Goal: Task Accomplishment & Management: Complete application form

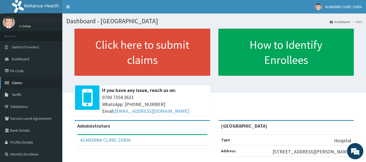
click at [29, 87] on link "Claims" at bounding box center [31, 83] width 62 height 12
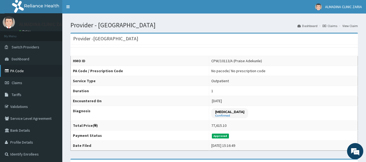
click at [18, 74] on link "PA Code" at bounding box center [31, 71] width 62 height 12
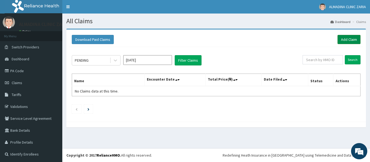
click at [346, 40] on link "Add Claim" at bounding box center [348, 39] width 23 height 9
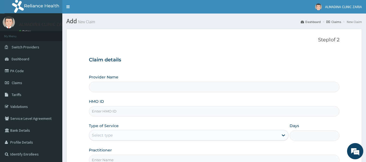
click at [142, 109] on input "HMO ID" at bounding box center [214, 111] width 251 height 11
type input "[GEOGRAPHIC_DATA]"
paste input "AFK/10004/A"
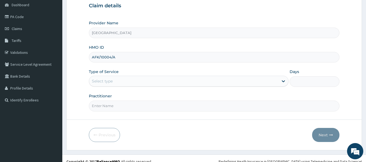
type input "AFK/10004/A"
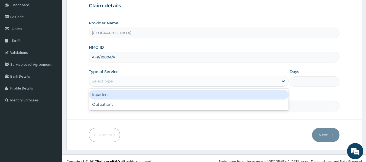
click at [206, 84] on div "Select type" at bounding box center [183, 81] width 189 height 9
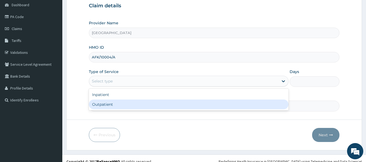
click at [202, 103] on div "Outpatient" at bounding box center [188, 105] width 199 height 10
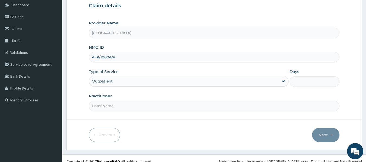
type input "1"
click at [191, 109] on input "Practitioner" at bounding box center [214, 106] width 251 height 11
type input "DR. GARBA SHEFIULLAHI"
click at [318, 135] on button "Next" at bounding box center [325, 135] width 27 height 14
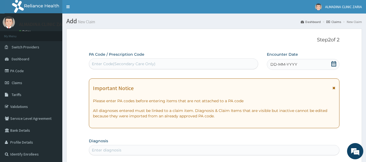
click at [271, 64] on span "DD-MM-YYYY" at bounding box center [283, 64] width 27 height 5
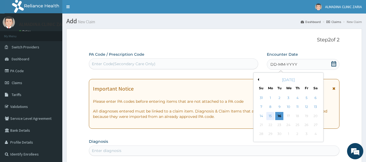
click at [269, 114] on div "15" at bounding box center [270, 116] width 8 height 8
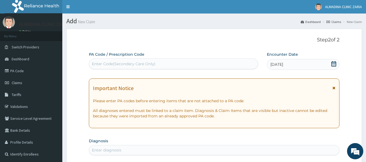
click at [169, 64] on div "Enter Code(Secondary Care Only)" at bounding box center [173, 64] width 169 height 9
paste input "PA/AA4764"
type input "PA/AA4764"
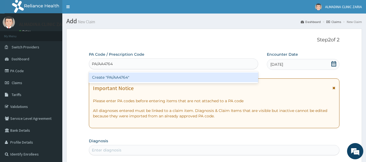
click at [157, 80] on div "Create "PA/AA4764"" at bounding box center [173, 78] width 169 height 10
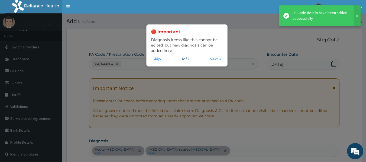
scroll to position [185, 0]
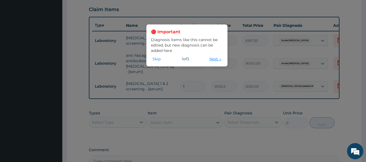
click at [210, 59] on button "Next →" at bounding box center [215, 59] width 15 height 6
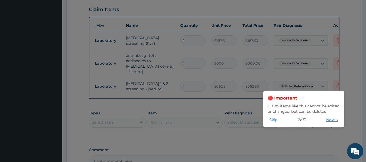
click at [331, 120] on button "Next →" at bounding box center [331, 120] width 15 height 6
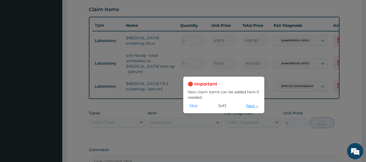
click at [248, 108] on button "Next →" at bounding box center [251, 106] width 15 height 6
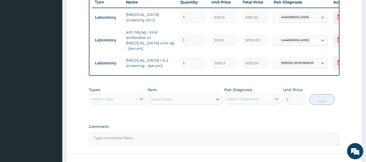
scroll to position [216, 0]
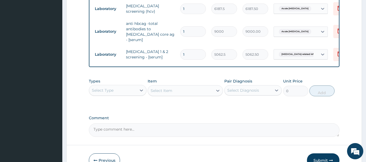
click at [116, 89] on div "Select Type" at bounding box center [112, 90] width 47 height 9
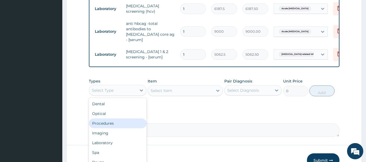
click at [110, 119] on div "Procedures" at bounding box center [118, 124] width 58 height 10
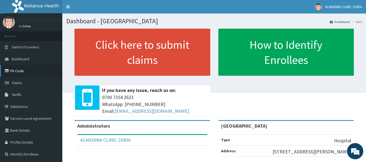
click at [26, 73] on link "PA Code" at bounding box center [31, 71] width 62 height 12
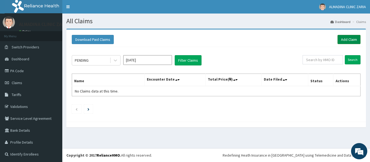
click at [337, 40] on link "Add Claim" at bounding box center [348, 39] width 23 height 9
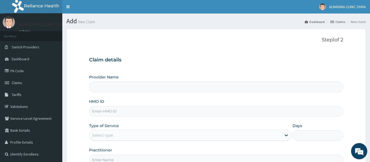
type input "[GEOGRAPHIC_DATA]"
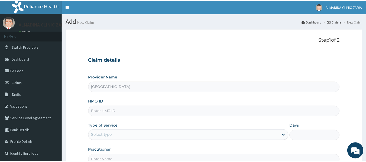
scroll to position [27, 0]
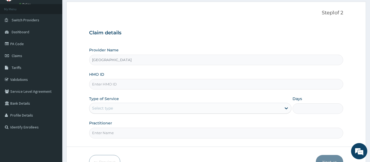
click at [167, 85] on input "HMO ID" at bounding box center [216, 84] width 254 height 11
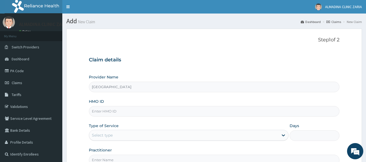
scroll to position [0, 0]
paste input "PA/AA4764"
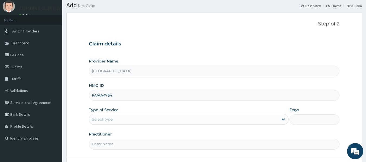
scroll to position [27, 0]
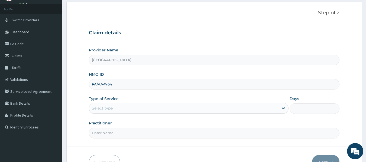
type input "PA/AA4764"
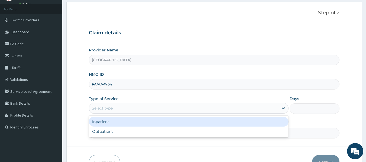
click at [202, 107] on div "Select type" at bounding box center [183, 108] width 189 height 9
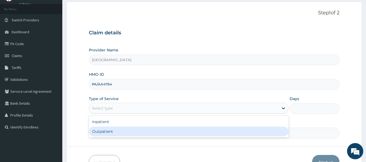
click at [178, 130] on div "Outpatient" at bounding box center [188, 132] width 199 height 10
type input "1"
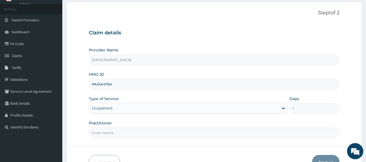
scroll to position [0, 0]
click at [153, 132] on input "Practitioner" at bounding box center [214, 133] width 251 height 11
drag, startPoint x: 131, startPoint y: 133, endPoint x: 99, endPoint y: 135, distance: 32.2
click at [99, 135] on input "DR YUSUF HAZIMAT" at bounding box center [214, 133] width 251 height 11
type input "DR PETER"
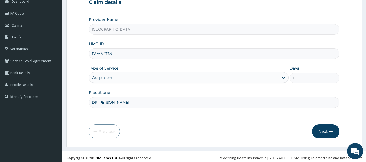
scroll to position [60, 0]
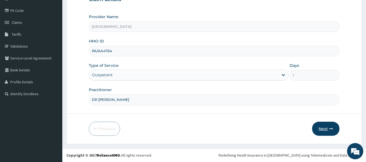
click at [321, 129] on button "Next" at bounding box center [325, 129] width 27 height 14
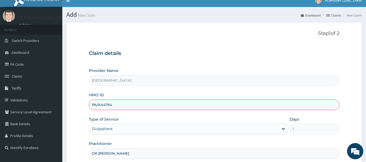
scroll to position [6, 0]
drag, startPoint x: 114, startPoint y: 106, endPoint x: 82, endPoint y: 112, distance: 33.1
click at [82, 112] on form "Step 1 of 2 Claim details Provider Name Almadina Hospital HMO ID PA/AA4764 Type…" at bounding box center [213, 110] width 295 height 176
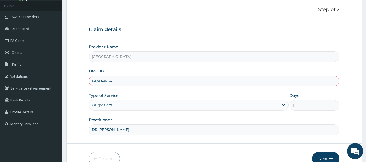
scroll to position [60, 0]
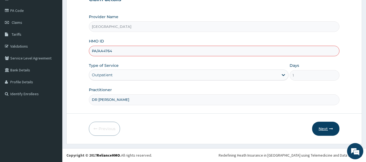
click at [320, 127] on button "Next" at bounding box center [325, 129] width 27 height 14
click at [170, 38] on div "HMO ID PA/AA4764" at bounding box center [214, 47] width 251 height 18
click at [139, 48] on input "PA/AA4764" at bounding box center [214, 51] width 251 height 11
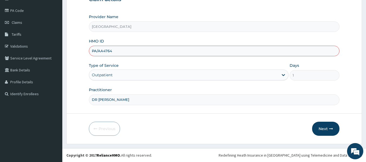
click at [139, 48] on input "PA/AA4764" at bounding box center [214, 51] width 251 height 11
paste input "AFK/10004/A"
click at [139, 48] on input "PA/AA4764" at bounding box center [214, 51] width 251 height 11
type input "AFK/10004/A"
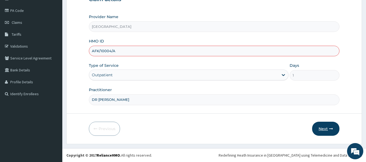
click at [321, 127] on button "Next" at bounding box center [325, 129] width 27 height 14
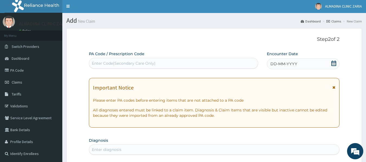
scroll to position [0, 0]
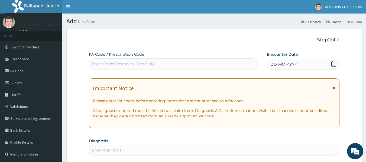
click at [187, 64] on div "Enter Code(Secondary Care Only)" at bounding box center [173, 64] width 169 height 9
paste input "AFK/10004/A"
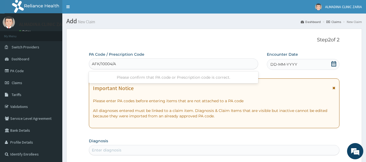
type input "AFK/10004/A"
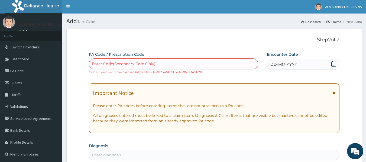
click at [165, 65] on div "Enter Code(Secondary Care Only)" at bounding box center [173, 64] width 169 height 9
paste input "PA/AA4764"
type input "PA/AA4764"
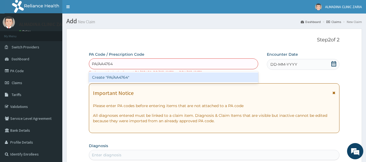
click at [162, 81] on div "Create "PA/AA4764"" at bounding box center [173, 78] width 169 height 10
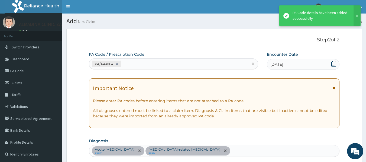
scroll to position [185, 0]
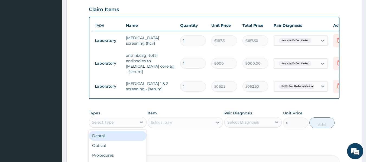
click at [115, 120] on div "Select Type" at bounding box center [112, 122] width 47 height 9
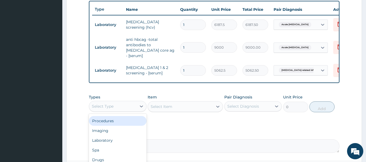
scroll to position [212, 0]
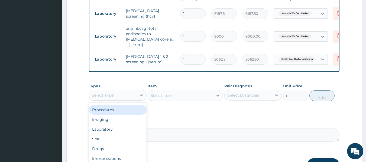
click at [110, 110] on div "Procedures" at bounding box center [118, 110] width 58 height 10
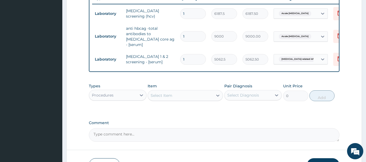
click at [194, 96] on div "Select Item" at bounding box center [180, 95] width 65 height 9
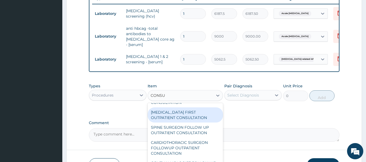
scroll to position [0, 0]
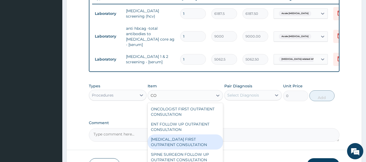
type input "C"
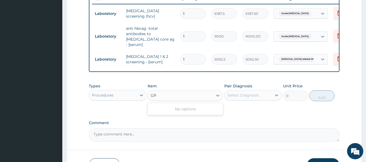
type input "G"
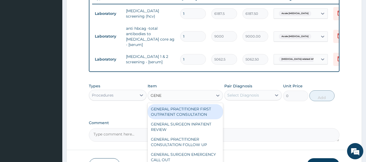
type input "GENER"
click at [176, 109] on div "GENERAL PRACTITIONER FIRST OUTPATIENT CONSULTATION" at bounding box center [184, 111] width 75 height 15
type input "6750"
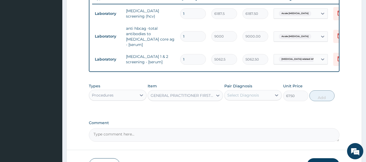
click at [261, 92] on div "Select Diagnosis" at bounding box center [247, 95] width 47 height 9
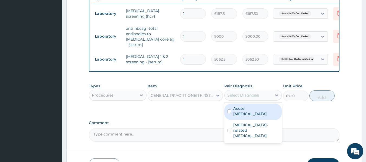
click at [247, 109] on label "Acute hepatitis" at bounding box center [255, 111] width 45 height 11
checkbox input "true"
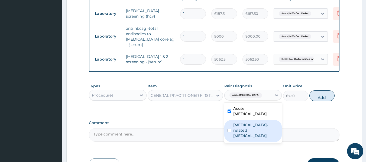
click at [243, 124] on label "Immunosuppression-related infectious disease" at bounding box center [255, 130] width 45 height 16
checkbox input "true"
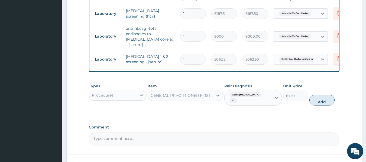
click at [294, 109] on div "Types Procedures Item GENERAL PRACTITIONER FIRST OUTPATIENT CONSULTATION Pair D…" at bounding box center [214, 99] width 251 height 36
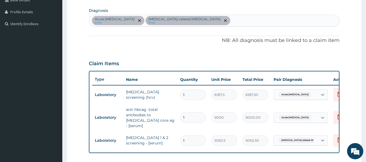
scroll to position [103, 0]
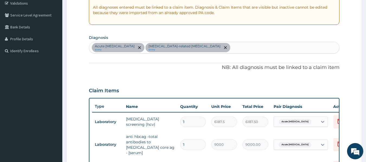
click at [258, 47] on div "Acute hepatitis query Immunosuppression-related infectious disease query" at bounding box center [214, 47] width 250 height 11
click at [271, 62] on div "Item not found, kindly enter the correct diagnosis" at bounding box center [214, 62] width 251 height 10
type input "H"
type input "PILE"
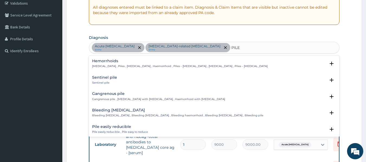
click at [188, 65] on p "Hemorrhoids , Piles , Haemorrhoids , Haemorrhoid , Piles - haemorrhoids , Hemor…" at bounding box center [179, 66] width 175 height 4
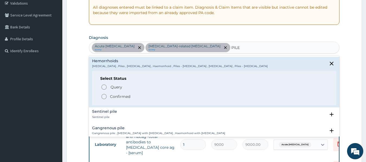
click at [101, 96] on circle "status option filled" at bounding box center [103, 96] width 5 height 5
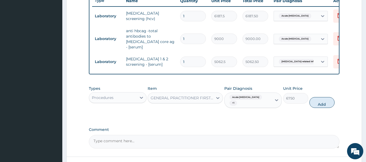
scroll to position [212, 0]
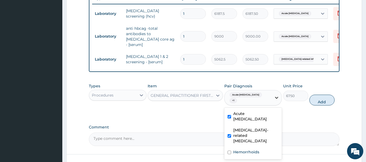
click at [272, 95] on div at bounding box center [276, 98] width 10 height 10
click at [240, 149] on label "Hemorrhoids" at bounding box center [246, 151] width 26 height 5
checkbox input "true"
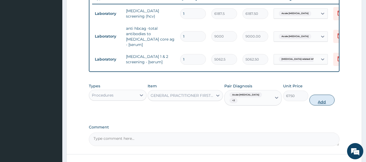
click at [322, 97] on button "Add" at bounding box center [321, 100] width 25 height 11
type input "0"
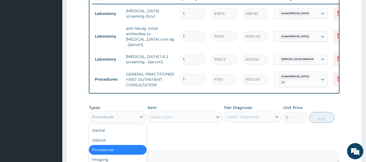
click at [117, 119] on div "Procedures" at bounding box center [112, 117] width 47 height 9
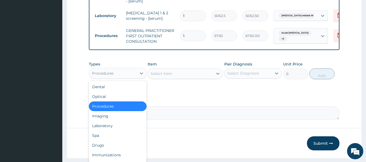
scroll to position [266, 0]
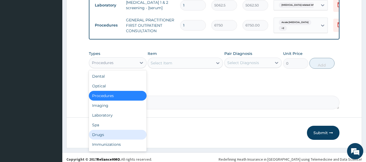
click at [109, 135] on div "Drugs" at bounding box center [118, 135] width 58 height 10
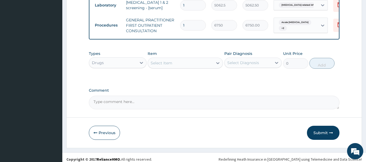
click at [171, 61] on div "Select Item" at bounding box center [161, 62] width 22 height 5
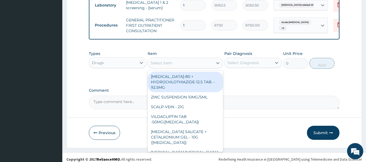
type input "B"
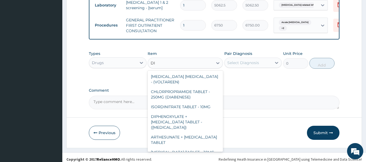
type input "D"
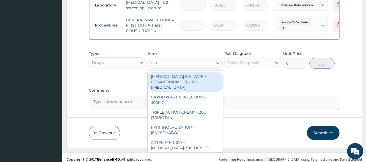
type input "B"
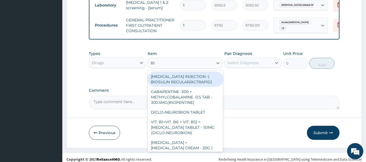
type input "B"
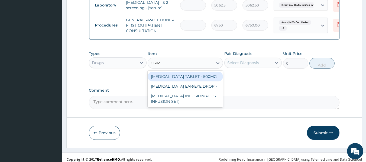
type input "CIPRO"
click at [193, 74] on div "CIPROFLOXACIN TABLET - 500MG" at bounding box center [184, 77] width 75 height 10
type input "308"
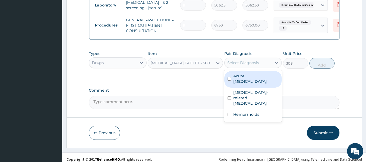
click at [244, 60] on div "Select Diagnosis" at bounding box center [243, 62] width 32 height 5
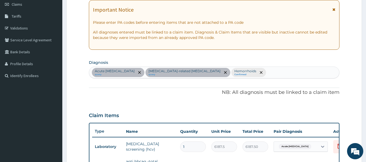
scroll to position [76, 0]
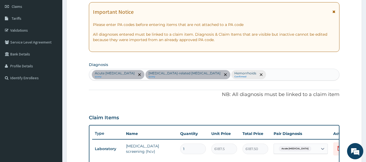
click at [275, 76] on div "Acute hepatitis query Immunosuppression-related infectious disease query Hemorr…" at bounding box center [214, 74] width 250 height 11
type input "GASTRO"
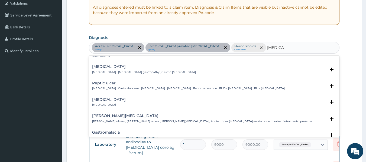
scroll to position [54, 0]
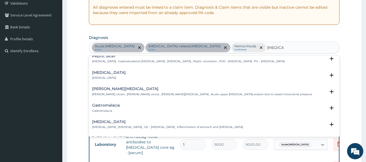
click at [131, 126] on p "Gastroenteritis , Gastroenteropathy , GE - Gastroenteritis , Inflammation of st…" at bounding box center [167, 127] width 151 height 4
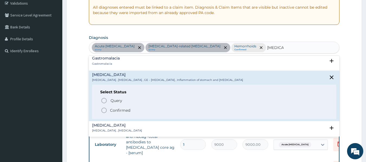
scroll to position [108, 0]
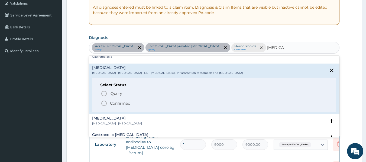
click at [106, 103] on circle "status option filled" at bounding box center [103, 103] width 5 height 5
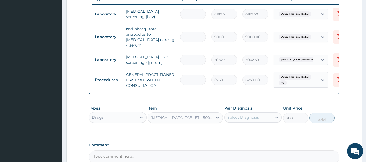
scroll to position [212, 0]
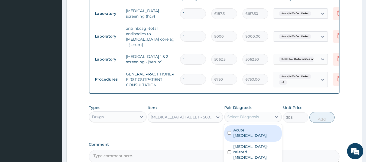
click at [264, 117] on div "Select Diagnosis" at bounding box center [247, 117] width 47 height 9
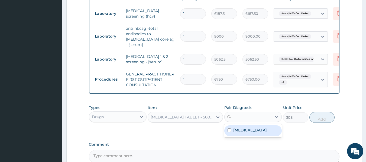
type input "GAS"
click at [255, 130] on label "Gastroenteritis" at bounding box center [250, 129] width 34 height 5
checkbox input "true"
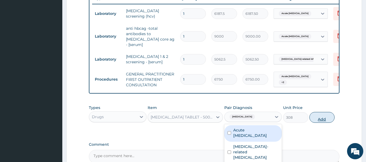
click at [320, 118] on button "Add" at bounding box center [321, 117] width 25 height 11
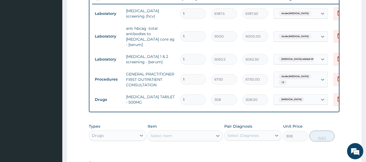
type input "0"
type input "10"
type input "3080.00"
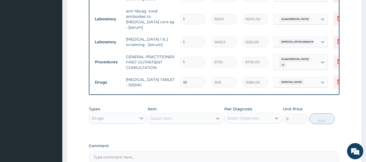
scroll to position [239, 0]
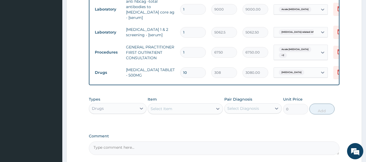
type input "10"
click at [165, 109] on div "Select Item" at bounding box center [161, 108] width 22 height 5
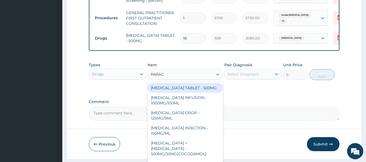
scroll to position [287, 0]
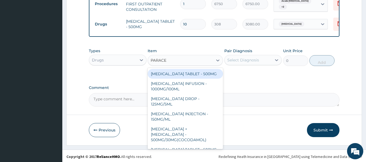
type input "PARACET"
click at [180, 74] on div "PARACETAMOL TABLET - 500MG" at bounding box center [184, 74] width 75 height 10
type input "52.800000000000004"
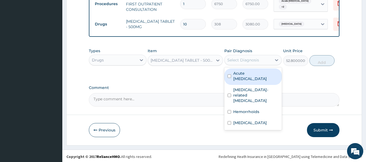
click at [245, 59] on div "Select Diagnosis" at bounding box center [243, 59] width 32 height 5
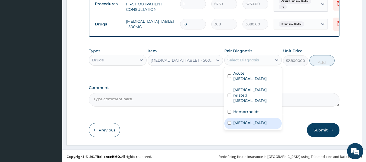
click at [243, 118] on div "Gastroenteritis" at bounding box center [253, 123] width 58 height 11
checkbox input "true"
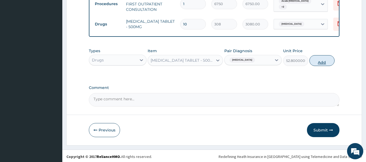
click at [318, 60] on button "Add" at bounding box center [321, 60] width 25 height 11
type input "0"
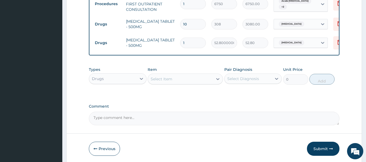
type input "12"
type input "633.60"
type input "12"
click at [181, 82] on div "Select Item" at bounding box center [180, 79] width 65 height 9
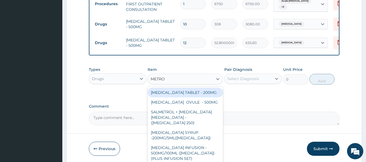
type input "METRON"
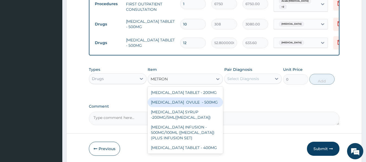
scroll to position [2, 0]
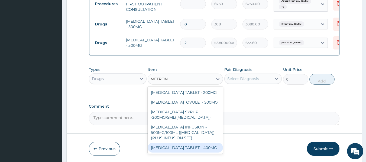
click at [189, 152] on div "METRONIDAZOLE TABLET - 400MG" at bounding box center [184, 148] width 75 height 10
type input "132"
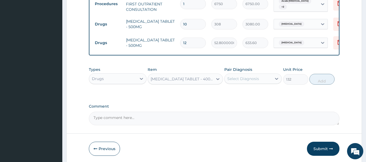
click at [249, 76] on div "Select Diagnosis" at bounding box center [243, 78] width 32 height 5
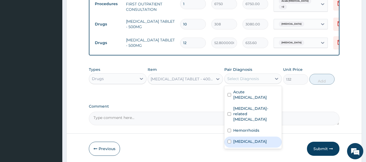
click at [243, 138] on div "Gastroenteritis" at bounding box center [253, 142] width 58 height 11
checkbox input "true"
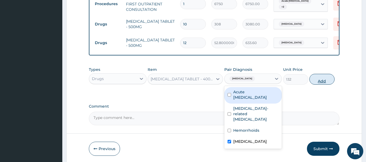
click at [320, 80] on button "Add" at bounding box center [321, 79] width 25 height 11
type input "0"
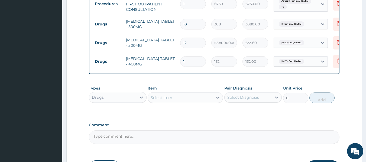
type input "10"
type input "1320.00"
type input "10"
click at [172, 99] on div "Select Item" at bounding box center [180, 97] width 65 height 9
type input "DAF"
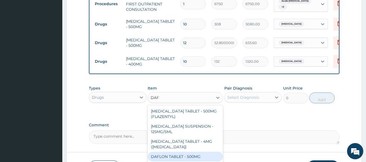
click at [181, 158] on div "DAFLON TABLET - 500MG" at bounding box center [184, 157] width 75 height 10
type input "704"
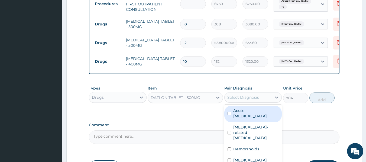
click at [250, 97] on div "Select Diagnosis" at bounding box center [243, 97] width 32 height 5
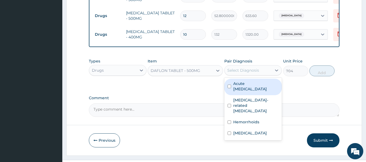
scroll to position [324, 0]
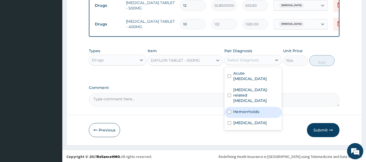
click at [246, 109] on label "Hemorrhoids" at bounding box center [246, 111] width 26 height 5
checkbox input "true"
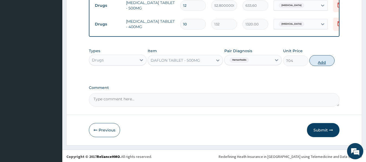
click at [321, 62] on button "Add" at bounding box center [321, 60] width 25 height 11
type input "0"
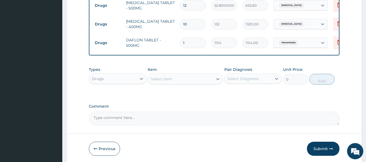
type input "10"
type input "7040.00"
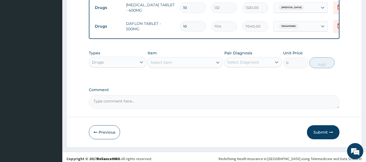
scroll to position [343, 0]
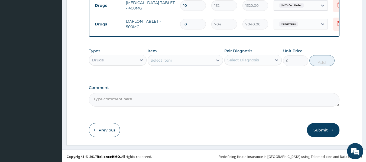
type input "10"
click at [320, 127] on button "Submit" at bounding box center [323, 130] width 32 height 14
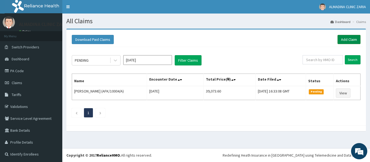
click at [343, 39] on link "Add Claim" at bounding box center [348, 39] width 23 height 9
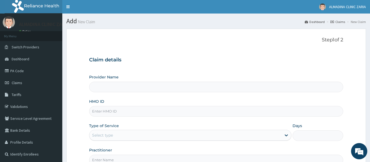
click at [127, 110] on input "HMO ID" at bounding box center [216, 111] width 254 height 11
paste input "SWG/10170/B"
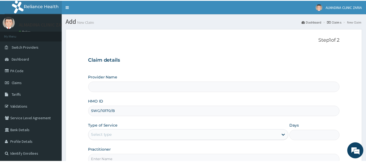
scroll to position [27, 0]
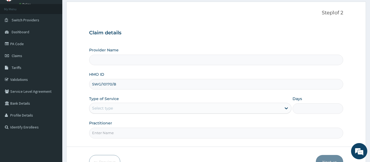
type input "SWG/10170/B"
click at [173, 58] on input "Provider Name" at bounding box center [216, 60] width 254 height 11
type input "[GEOGRAPHIC_DATA]"
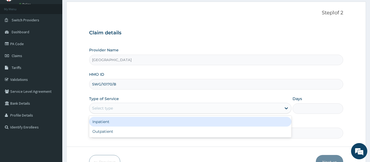
click at [176, 108] on div "Select type" at bounding box center [185, 108] width 192 height 9
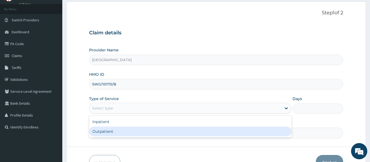
click at [140, 132] on div "Outpatient" at bounding box center [190, 132] width 202 height 10
type input "1"
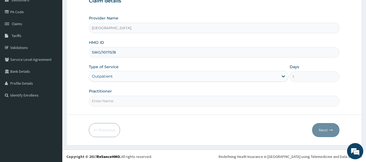
scroll to position [60, 0]
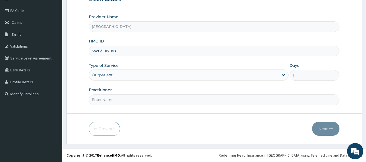
click at [174, 100] on input "Practitioner" at bounding box center [214, 99] width 251 height 11
type input "D"
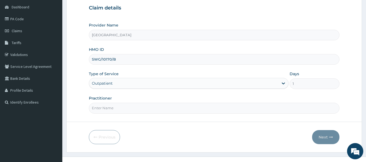
scroll to position [54, 0]
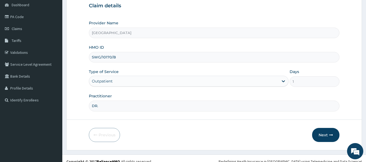
type input "DR. GARBA SHEFIULLAHI"
click at [320, 135] on button "Next" at bounding box center [325, 135] width 27 height 14
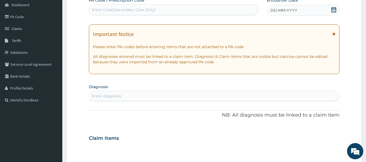
scroll to position [27, 0]
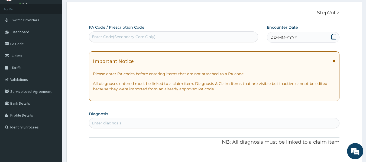
click at [334, 38] on icon at bounding box center [333, 36] width 5 height 5
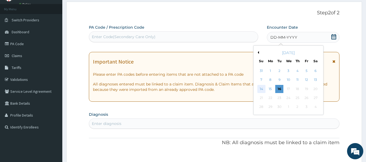
click at [261, 90] on div "14" at bounding box center [261, 89] width 8 height 8
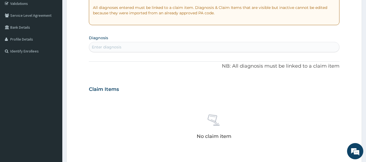
scroll to position [108, 0]
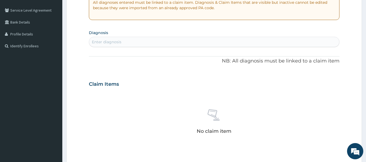
click at [157, 42] on div "Enter diagnosis" at bounding box center [214, 42] width 250 height 9
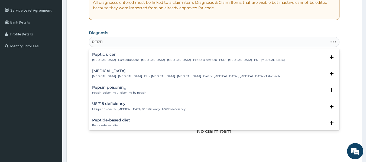
type input "PEPTIC"
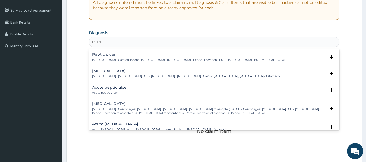
click at [130, 62] on div "Peptic ulcer Peptic ulcer , Gastroduodenal ulcer , Peptic ulcer disease , Pepti…" at bounding box center [214, 58] width 244 height 12
click at [137, 59] on p "Peptic ulcer , Gastroduodenal ulcer , Peptic ulcer disease , Peptic ulceration …" at bounding box center [188, 60] width 192 height 4
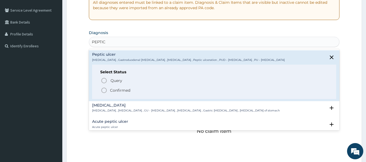
click at [117, 91] on p "Confirmed" at bounding box center [120, 90] width 20 height 5
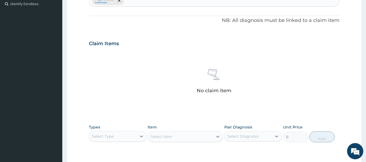
scroll to position [216, 0]
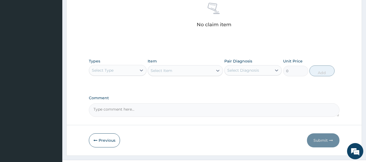
click at [105, 69] on div "Select Type" at bounding box center [103, 70] width 22 height 5
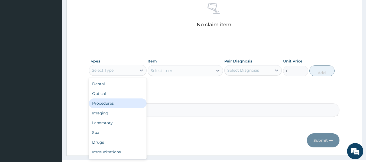
click at [110, 106] on div "Procedures" at bounding box center [118, 103] width 58 height 10
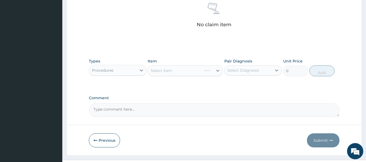
click at [193, 72] on div "Select Item" at bounding box center [184, 70] width 75 height 11
click at [193, 72] on div "Select Item" at bounding box center [180, 70] width 65 height 9
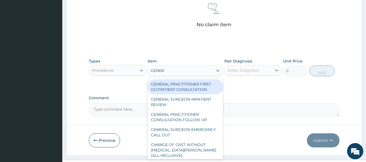
type input "GENERA"
click at [186, 88] on div "GENERAL PRACTITIONER FIRST OUTPATIENT CONSULTATION" at bounding box center [184, 86] width 75 height 15
type input "6750"
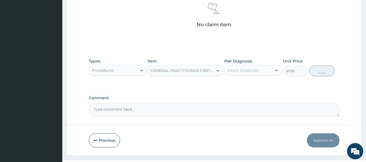
click at [256, 71] on div "Select Diagnosis" at bounding box center [243, 70] width 32 height 5
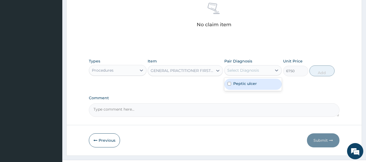
click at [252, 83] on label "Peptic ulcer" at bounding box center [245, 83] width 24 height 5
checkbox input "true"
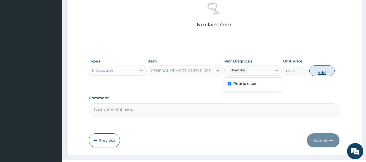
click at [320, 72] on button "Add" at bounding box center [321, 70] width 25 height 11
type input "0"
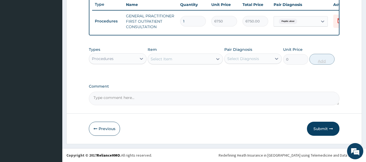
scroll to position [209, 0]
click at [130, 60] on div "Procedures" at bounding box center [112, 58] width 47 height 9
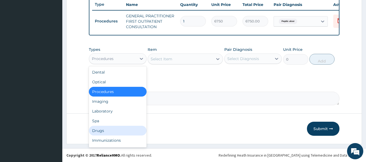
click at [105, 131] on div "Drugs" at bounding box center [118, 131] width 58 height 10
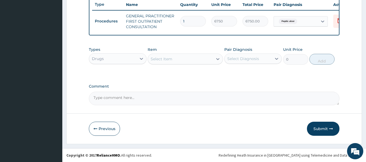
click at [192, 58] on div "Select Item" at bounding box center [180, 59] width 65 height 9
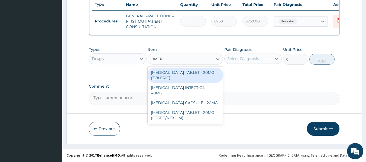
type input "OMEPR"
click at [174, 79] on div "ESOMEPRAZOLE TABLET - 20MG (ZOLERIC)" at bounding box center [184, 75] width 75 height 15
type input "171.60000000000002"
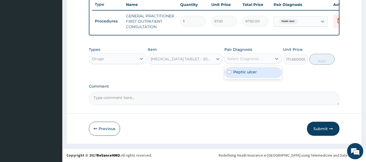
click at [248, 57] on div "Select Diagnosis" at bounding box center [243, 58] width 32 height 5
click at [244, 75] on div "Peptic ulcer" at bounding box center [253, 72] width 58 height 11
checkbox input "true"
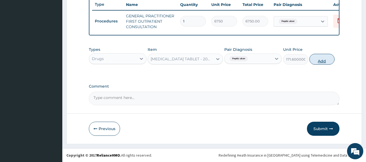
click at [323, 59] on button "Add" at bounding box center [321, 59] width 25 height 11
type input "0"
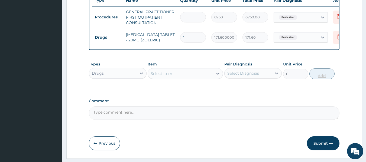
type input "10"
type input "1716.00"
type input "10"
click at [176, 78] on div "Select Item" at bounding box center [180, 73] width 65 height 9
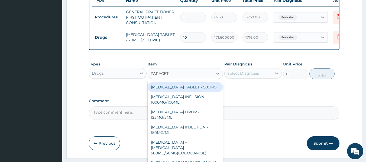
type input "PARACETA"
click at [183, 91] on div "PARACETAMOL TABLET - 500MG" at bounding box center [184, 87] width 75 height 10
type input "52.800000000000004"
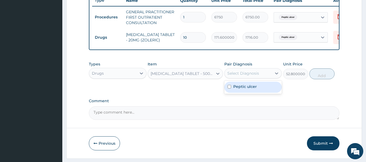
click at [246, 76] on div "Select Diagnosis" at bounding box center [243, 73] width 32 height 5
click at [248, 89] on label "Peptic ulcer" at bounding box center [245, 86] width 24 height 5
checkbox input "true"
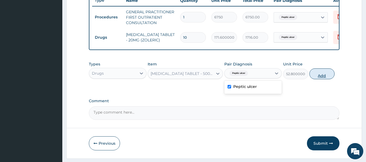
click at [318, 79] on button "Add" at bounding box center [321, 73] width 25 height 11
type input "0"
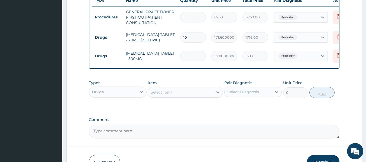
type input "12"
type input "633.60"
type input "12"
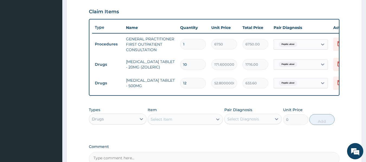
click at [185, 124] on div "Select Item" at bounding box center [180, 119] width 65 height 9
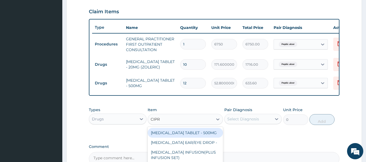
type input "CIPRO"
click at [186, 134] on div "CIPROFLOXACIN TABLET - 500MG" at bounding box center [184, 133] width 75 height 10
type input "308"
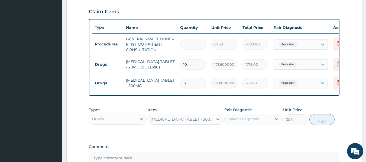
click at [252, 122] on div "Select Diagnosis" at bounding box center [243, 118] width 32 height 5
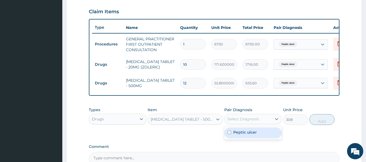
click at [250, 135] on label "Peptic ulcer" at bounding box center [245, 132] width 24 height 5
checkbox input "true"
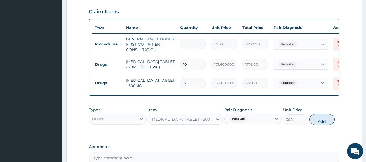
click at [322, 125] on button "Add" at bounding box center [321, 119] width 25 height 11
type input "0"
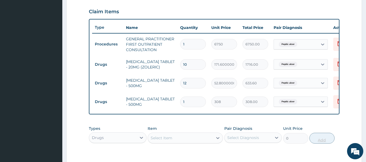
type input "12"
type input "3696.00"
type input "1"
type input "308.00"
type input "10"
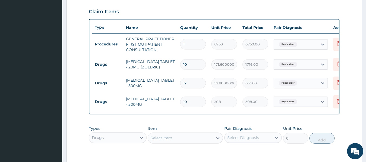
type input "3080.00"
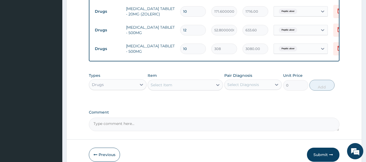
scroll to position [236, 0]
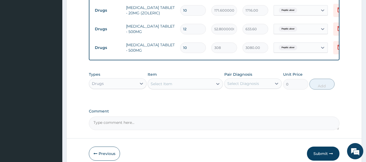
type input "10"
click at [125, 127] on textarea "Comment" at bounding box center [214, 124] width 251 height 14
click at [320, 158] on button "Submit" at bounding box center [323, 154] width 32 height 14
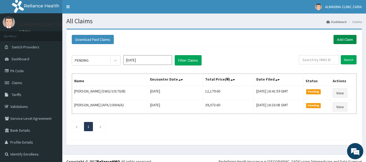
click at [343, 41] on link "Add Claim" at bounding box center [344, 39] width 23 height 9
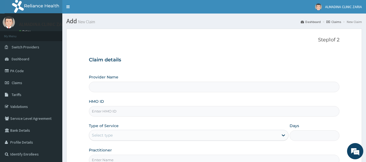
type input "[GEOGRAPHIC_DATA]"
click at [125, 110] on input "HMO ID" at bounding box center [214, 111] width 251 height 11
paste input "SWG/10170/D"
type input "SWG/10170/D"
click at [197, 126] on div "Type of Service Select type" at bounding box center [188, 132] width 199 height 18
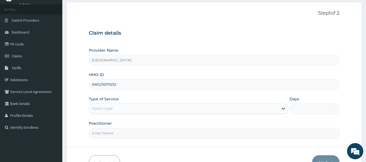
scroll to position [27, 0]
click at [197, 108] on div "Select type" at bounding box center [183, 108] width 189 height 9
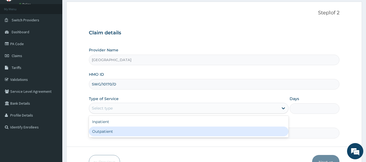
click at [181, 129] on div "Outpatient" at bounding box center [188, 132] width 199 height 10
type input "1"
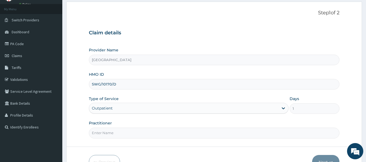
click at [175, 130] on input "Practitioner" at bounding box center [214, 133] width 251 height 11
type input "DR. GARBA SHEFIULLAHI"
click at [217, 122] on div "Practitioner DR. GARBA SHEFIULLAHI" at bounding box center [214, 129] width 251 height 18
click at [214, 144] on form "Step 1 of 2 Claim details Provider Name Almadina Hospital HMO ID SWG/10170/D Ty…" at bounding box center [213, 90] width 295 height 176
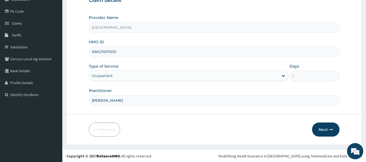
scroll to position [60, 0]
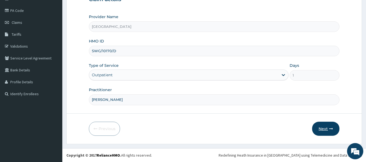
click at [323, 130] on button "Next" at bounding box center [325, 129] width 27 height 14
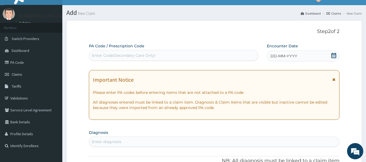
scroll to position [6, 0]
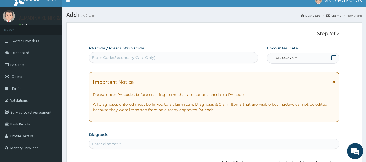
click at [275, 59] on span "DD-MM-YYYY" at bounding box center [283, 57] width 27 height 5
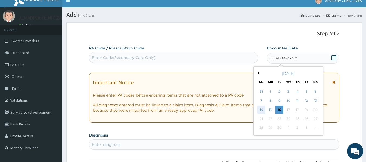
click at [262, 109] on div "14" at bounding box center [261, 110] width 8 height 8
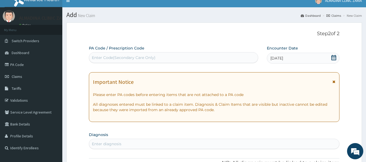
click at [193, 59] on div "Enter Code(Secondary Care Only)" at bounding box center [173, 57] width 169 height 9
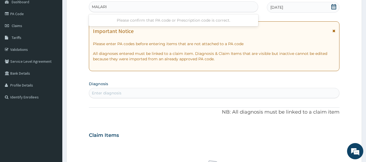
scroll to position [33, 0]
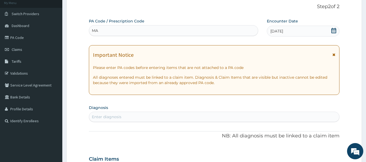
type input "M"
click at [116, 114] on div "Enter diagnosis" at bounding box center [106, 116] width 29 height 5
type input "MALARIA"
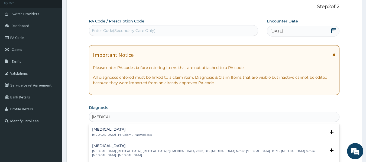
click at [125, 130] on h4 "Malaria" at bounding box center [122, 129] width 60 height 4
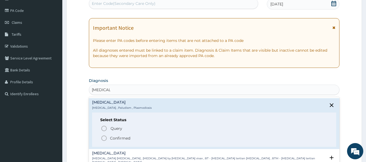
scroll to position [87, 0]
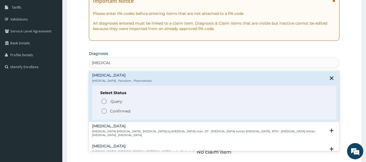
click at [104, 111] on icon "status option filled" at bounding box center [104, 111] width 6 height 6
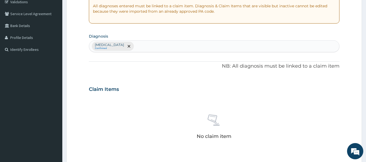
scroll to position [114, 0]
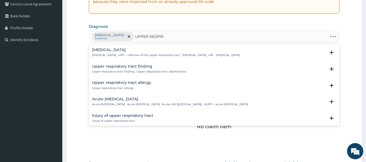
type input "UPPER RESPIRA"
click at [157, 57] on p "Upper respiratory infection , URTI - Infection of the upper respiratory tract ,…" at bounding box center [165, 55] width 147 height 4
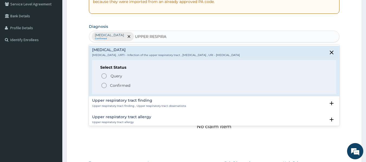
click at [103, 87] on icon "status option filled" at bounding box center [104, 85] width 6 height 6
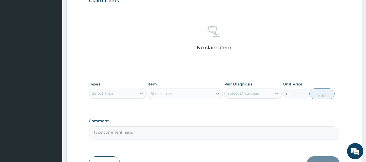
scroll to position [196, 0]
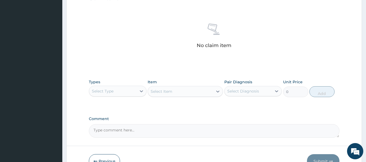
click at [119, 93] on div "Select Type" at bounding box center [112, 91] width 47 height 9
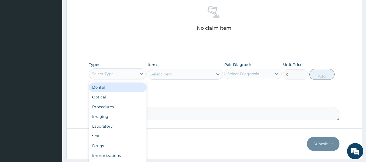
scroll to position [223, 0]
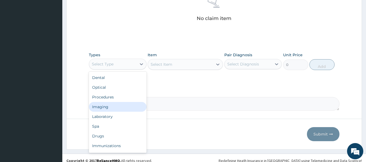
click at [119, 98] on div "Procedures" at bounding box center [118, 97] width 58 height 10
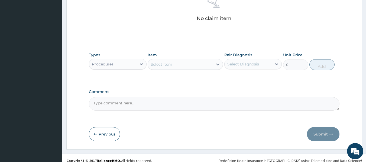
click at [203, 66] on div "Select Item" at bounding box center [180, 64] width 65 height 9
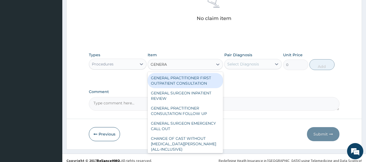
type input "GENERAL"
click at [189, 80] on div "GENERAL PRACTITIONER FIRST OUTPATIENT CONSULTATION" at bounding box center [184, 80] width 75 height 15
type input "6750"
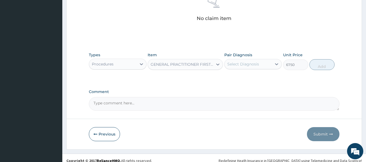
click at [243, 64] on div "Select Diagnosis" at bounding box center [243, 63] width 32 height 5
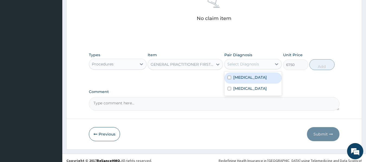
click at [242, 76] on label "Malaria" at bounding box center [250, 77] width 34 height 5
checkbox input "true"
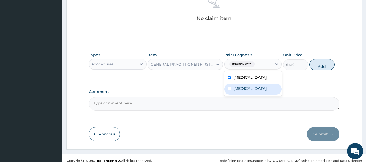
click at [241, 91] on label "Upper respiratory infection" at bounding box center [250, 88] width 34 height 5
checkbox input "true"
click at [323, 68] on button "Add" at bounding box center [321, 64] width 25 height 11
type input "0"
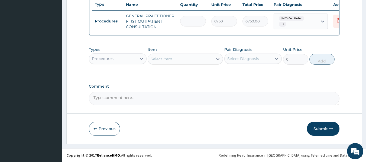
scroll to position [209, 0]
click at [119, 60] on div "Procedures" at bounding box center [112, 58] width 47 height 9
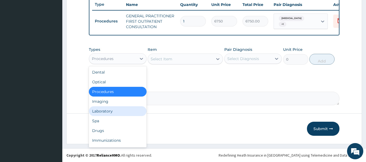
click at [111, 110] on div "Laboratory" at bounding box center [118, 111] width 58 height 10
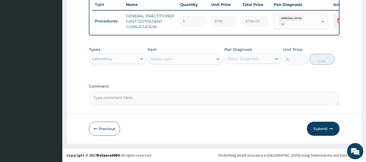
click at [187, 60] on div "Select Item" at bounding box center [180, 59] width 65 height 9
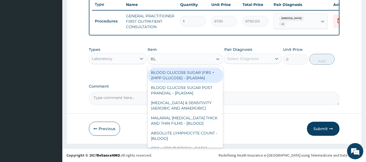
type input "B"
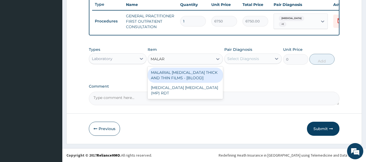
type input "MALARI"
click at [198, 71] on div "MALARIAL PARASITE THICK AND THIN FILMS - [BLOOD]" at bounding box center [184, 75] width 75 height 15
type input "3937.5"
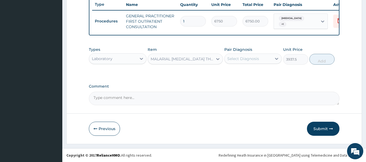
click at [251, 59] on div "Select Diagnosis" at bounding box center [243, 58] width 32 height 5
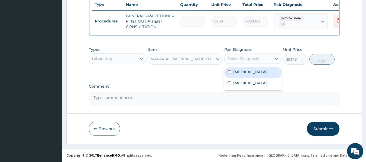
click at [245, 70] on label "Malaria" at bounding box center [250, 71] width 34 height 5
checkbox input "true"
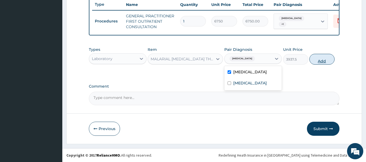
click at [321, 62] on button "Add" at bounding box center [321, 59] width 25 height 11
type input "0"
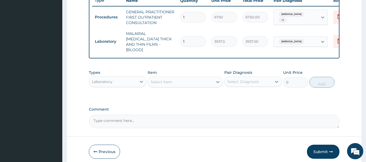
click at [165, 81] on div "Select Item" at bounding box center [161, 81] width 22 height 5
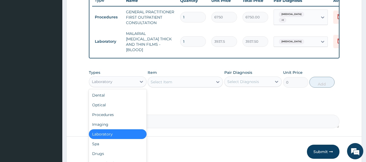
click at [111, 81] on div "Laboratory" at bounding box center [102, 81] width 21 height 5
click at [106, 153] on div "Drugs" at bounding box center [118, 154] width 58 height 10
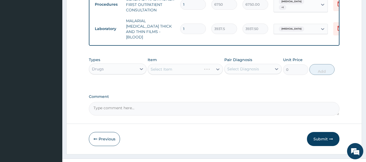
scroll to position [231, 0]
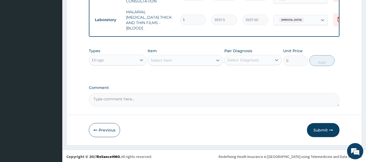
click at [196, 63] on div "Select Item" at bounding box center [180, 60] width 65 height 9
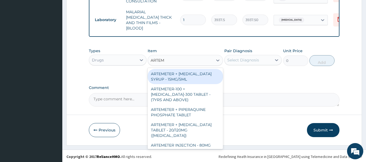
type input "ARTEME"
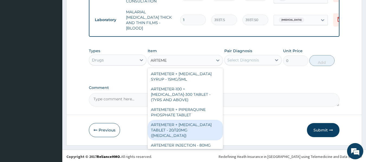
click at [190, 128] on div "ARTEMETER + LUMEFANTRINE TABLET - 20/120MG (COARTEM)" at bounding box center [184, 130] width 75 height 21
type input "330"
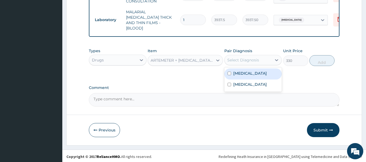
click at [240, 62] on div "Select Diagnosis" at bounding box center [247, 60] width 47 height 9
click at [236, 75] on div "Malaria" at bounding box center [253, 73] width 58 height 11
checkbox input "true"
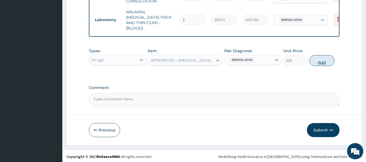
click at [318, 60] on button "Add" at bounding box center [321, 60] width 25 height 11
type input "0"
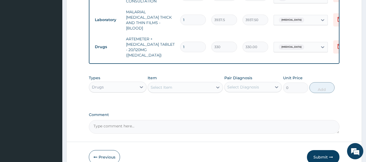
type input "12"
type input "3960.00"
type input "12"
click at [175, 83] on div "Select Item" at bounding box center [180, 87] width 65 height 9
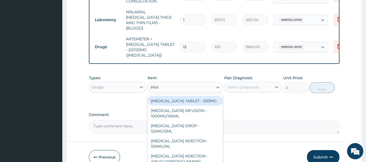
type input "PARA"
click at [197, 98] on div "PARACETAMOL TABLET - 500MG" at bounding box center [184, 101] width 75 height 10
type input "52.800000000000004"
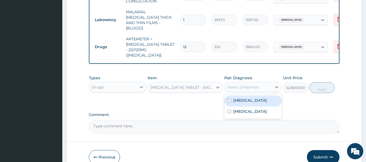
click at [254, 84] on div "Select Diagnosis" at bounding box center [243, 86] width 32 height 5
click at [254, 96] on div "Malaria" at bounding box center [253, 101] width 58 height 11
checkbox input "true"
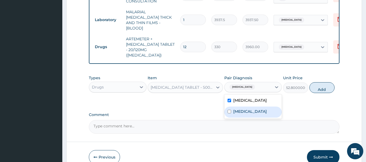
click at [245, 109] on label "Upper respiratory infection" at bounding box center [250, 111] width 34 height 5
checkbox input "true"
click at [324, 82] on button "Add" at bounding box center [321, 87] width 25 height 11
type input "0"
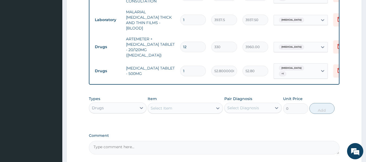
type input "12"
type input "633.60"
type input "12"
click at [185, 104] on div "Select Item" at bounding box center [180, 108] width 65 height 9
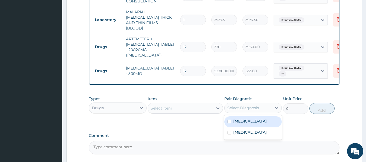
click at [249, 105] on div "Select Diagnosis" at bounding box center [243, 107] width 32 height 5
click at [184, 104] on div "Select Item" at bounding box center [180, 108] width 65 height 9
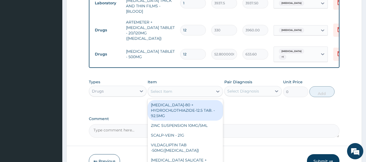
scroll to position [258, 0]
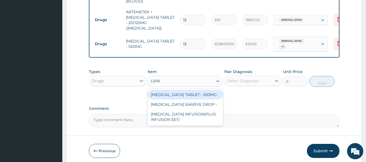
type input "CIPRO"
click at [202, 90] on div "CIPROFLOXACIN TABLET - 500MG" at bounding box center [184, 95] width 75 height 10
type input "308"
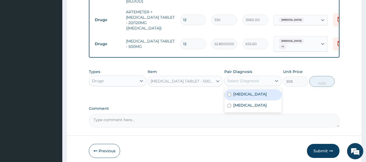
click at [247, 78] on div "Select Diagnosis" at bounding box center [243, 80] width 32 height 5
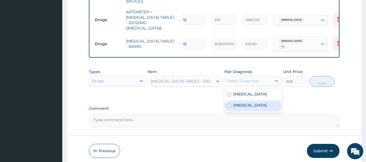
click at [247, 103] on label "Upper respiratory infection" at bounding box center [250, 105] width 34 height 5
checkbox input "true"
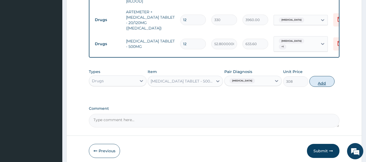
click at [324, 76] on button "Add" at bounding box center [321, 81] width 25 height 11
type input "0"
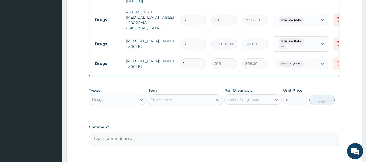
type input "10"
type input "3080.00"
type input "10"
click at [172, 96] on div "Select Item" at bounding box center [180, 100] width 65 height 9
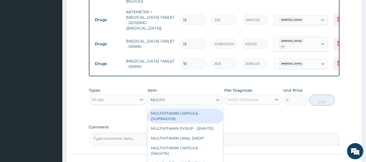
type input "MULTIVI"
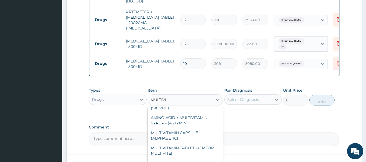
scroll to position [54, 0]
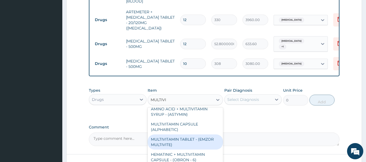
click at [188, 134] on div "MULTIVITAMIN TABLET - (EMZOR MULTIVITE)" at bounding box center [184, 141] width 75 height 15
type input "44"
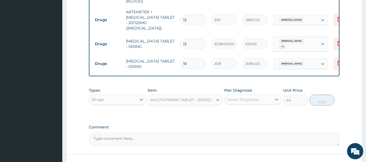
click at [238, 97] on div "Select Diagnosis" at bounding box center [243, 99] width 32 height 5
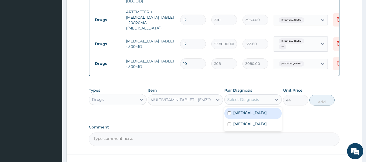
click at [244, 110] on label "Malaria" at bounding box center [250, 112] width 34 height 5
checkbox input "true"
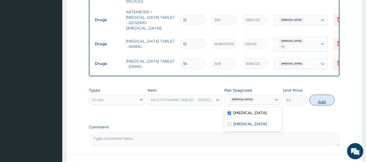
click at [319, 95] on button "Add" at bounding box center [321, 100] width 25 height 11
type input "0"
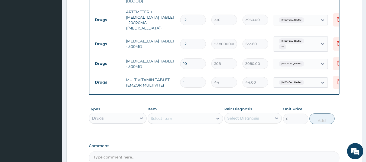
type input "10"
type input "440.00"
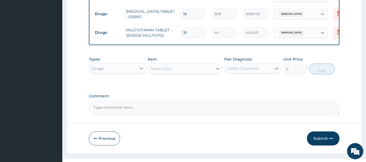
scroll to position [309, 0]
type input "10"
click at [315, 131] on button "Submit" at bounding box center [323, 138] width 32 height 14
